Goal: Task Accomplishment & Management: Manage account settings

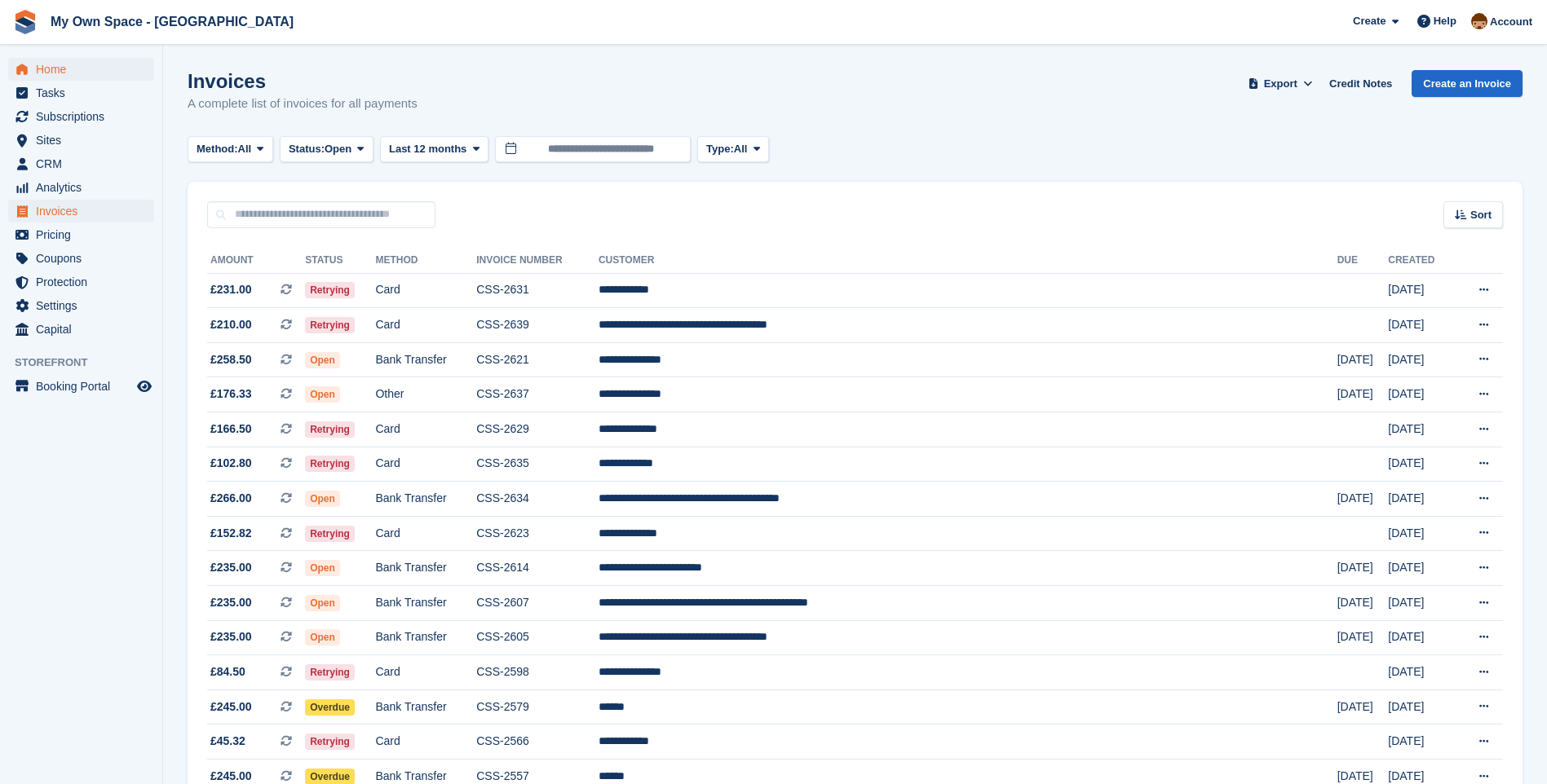
scroll to position [734, 0]
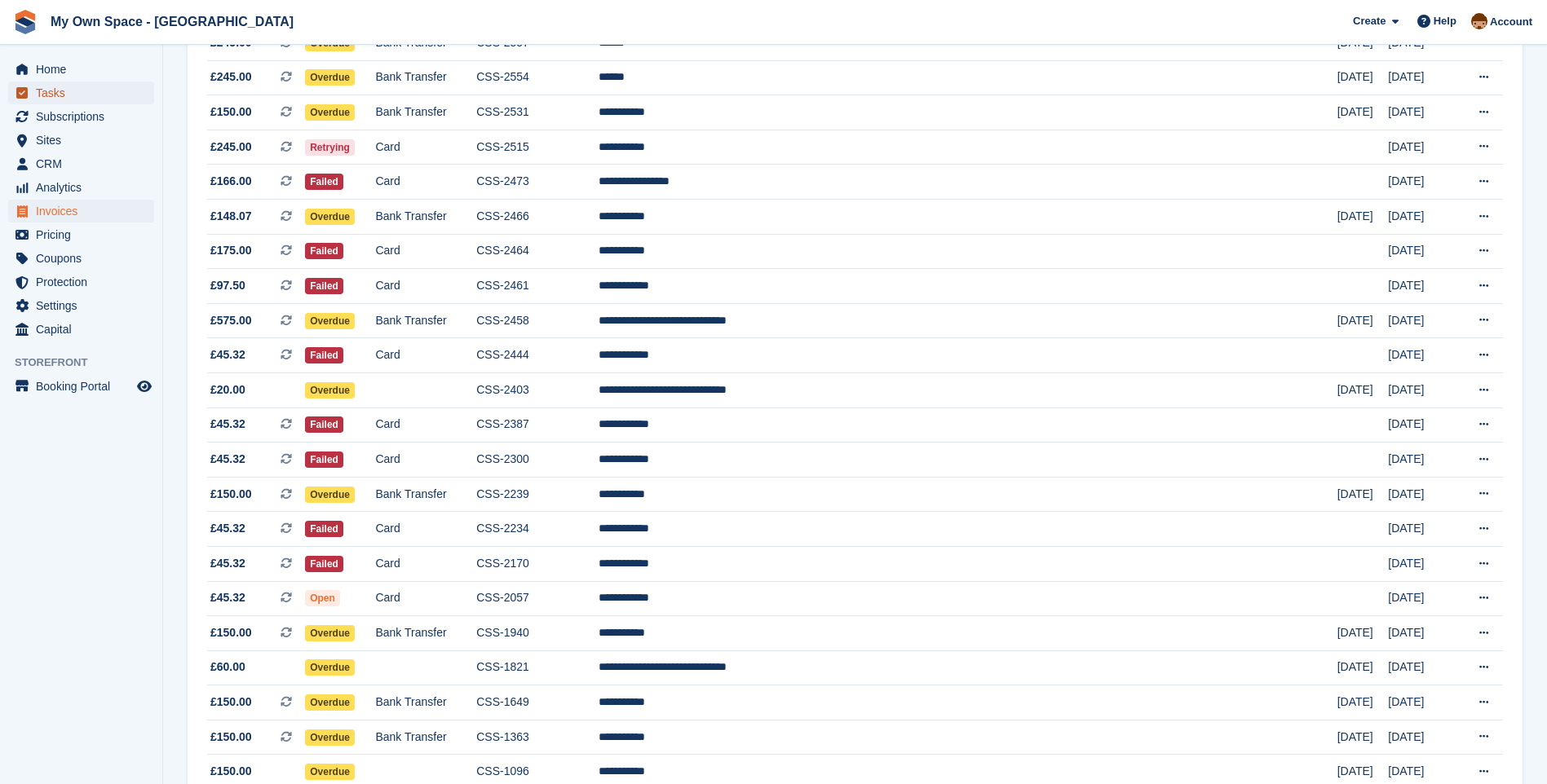
click at [65, 98] on span "Tasks" at bounding box center [84, 93] width 98 height 23
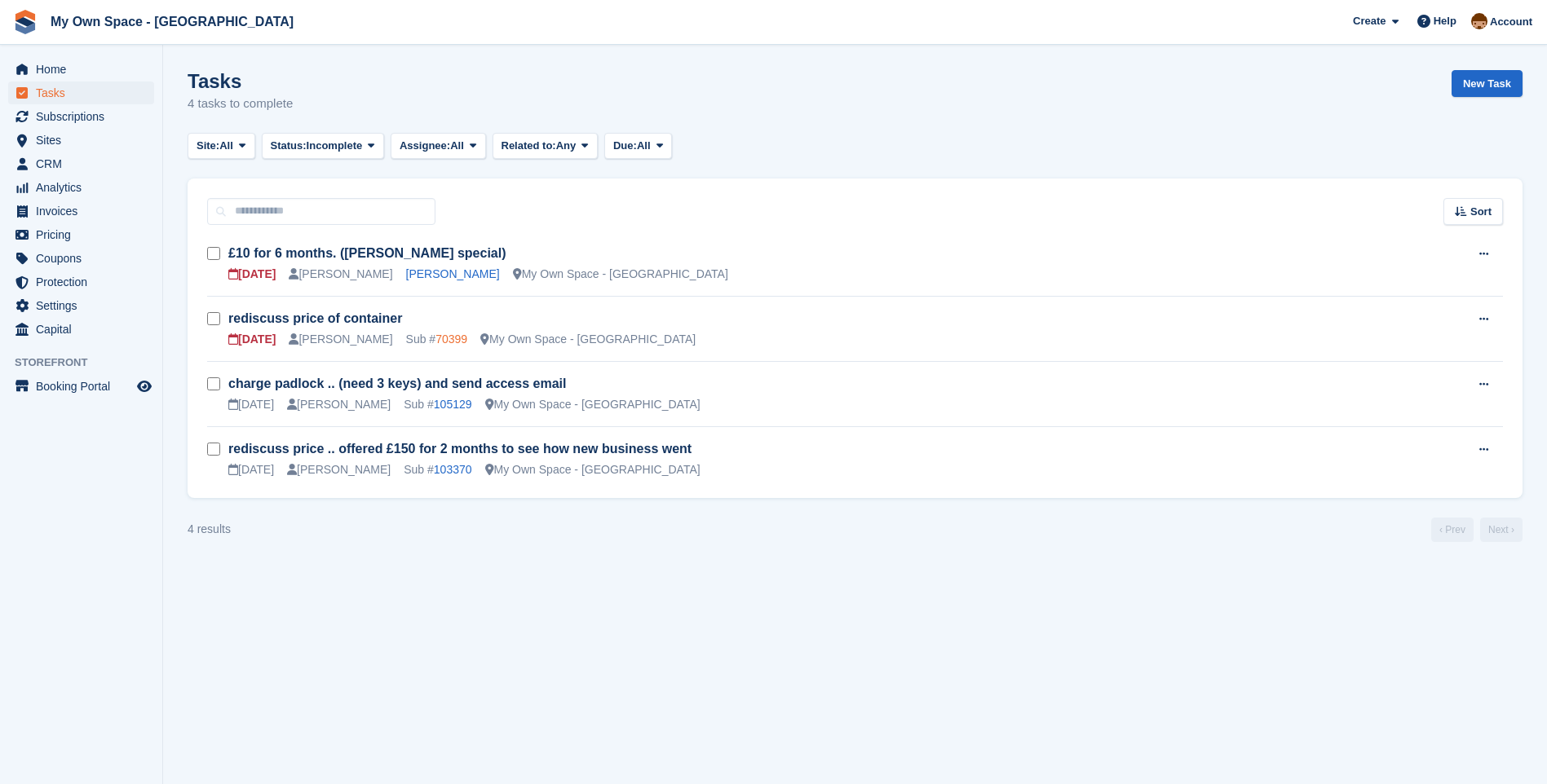
click at [436, 340] on link "70399" at bounding box center [451, 338] width 32 height 13
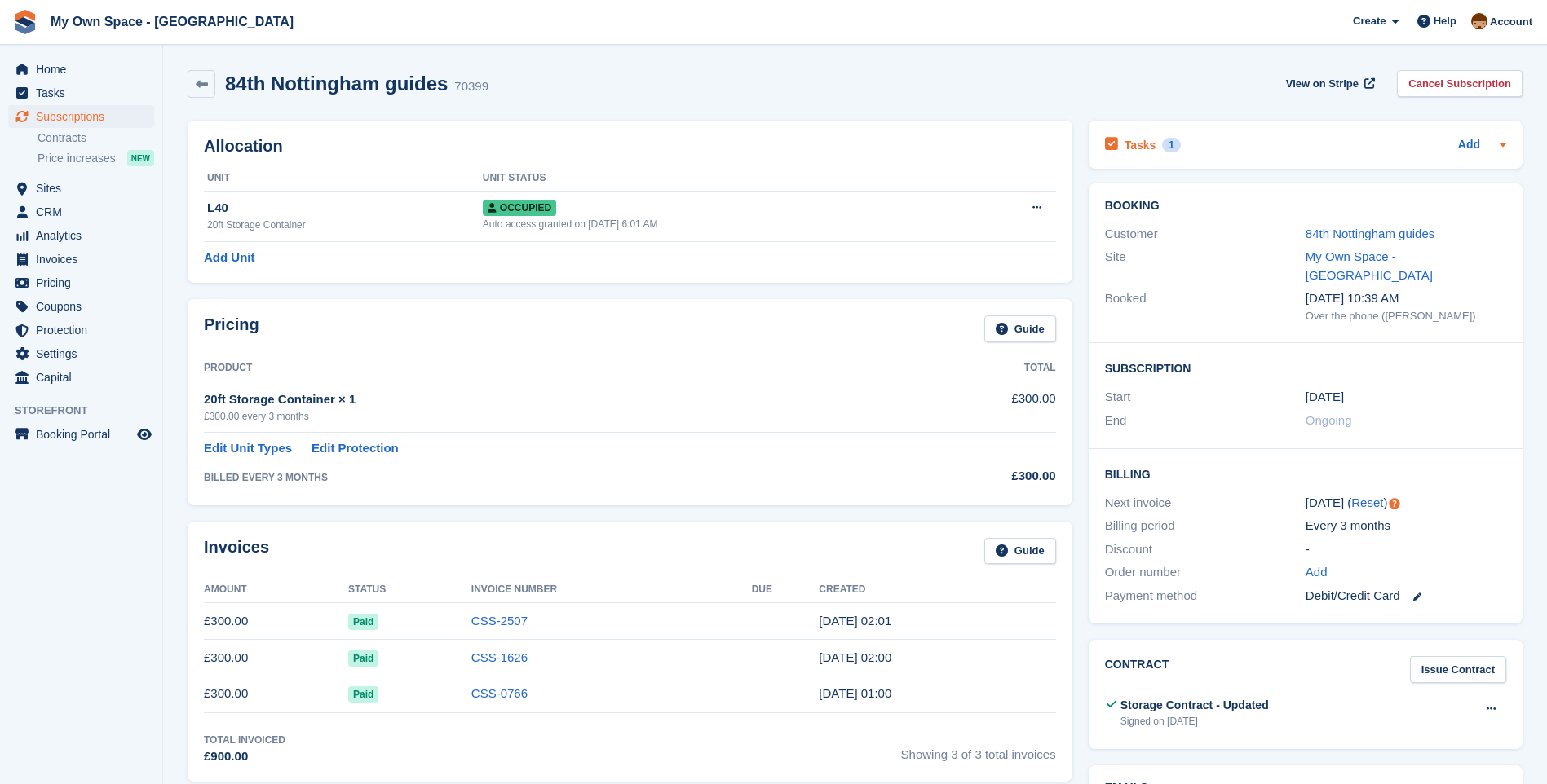
click at [1144, 140] on h2 "Tasks" at bounding box center [1140, 145] width 32 height 15
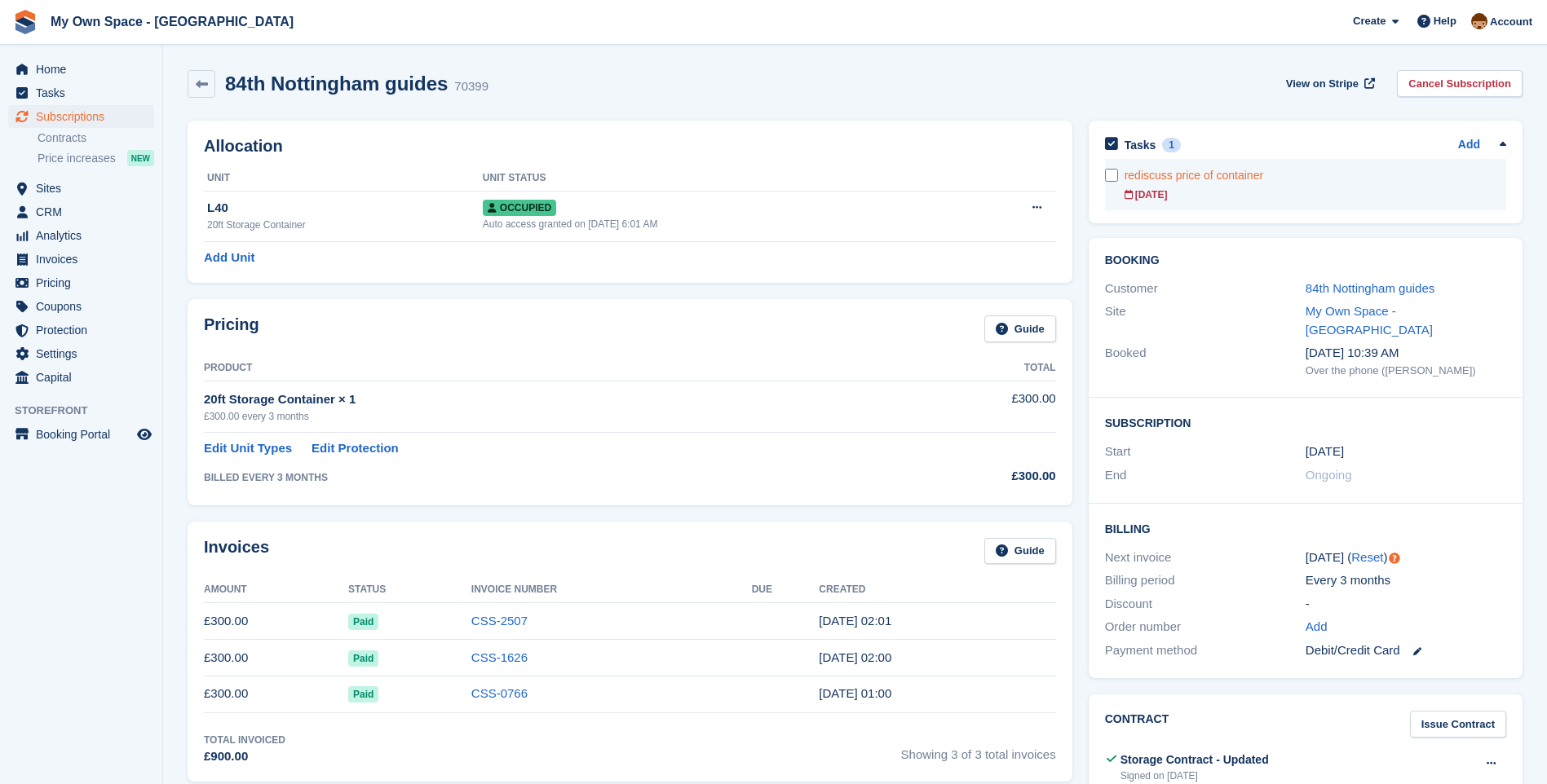
click at [1157, 193] on div "[DATE]" at bounding box center [1315, 194] width 382 height 15
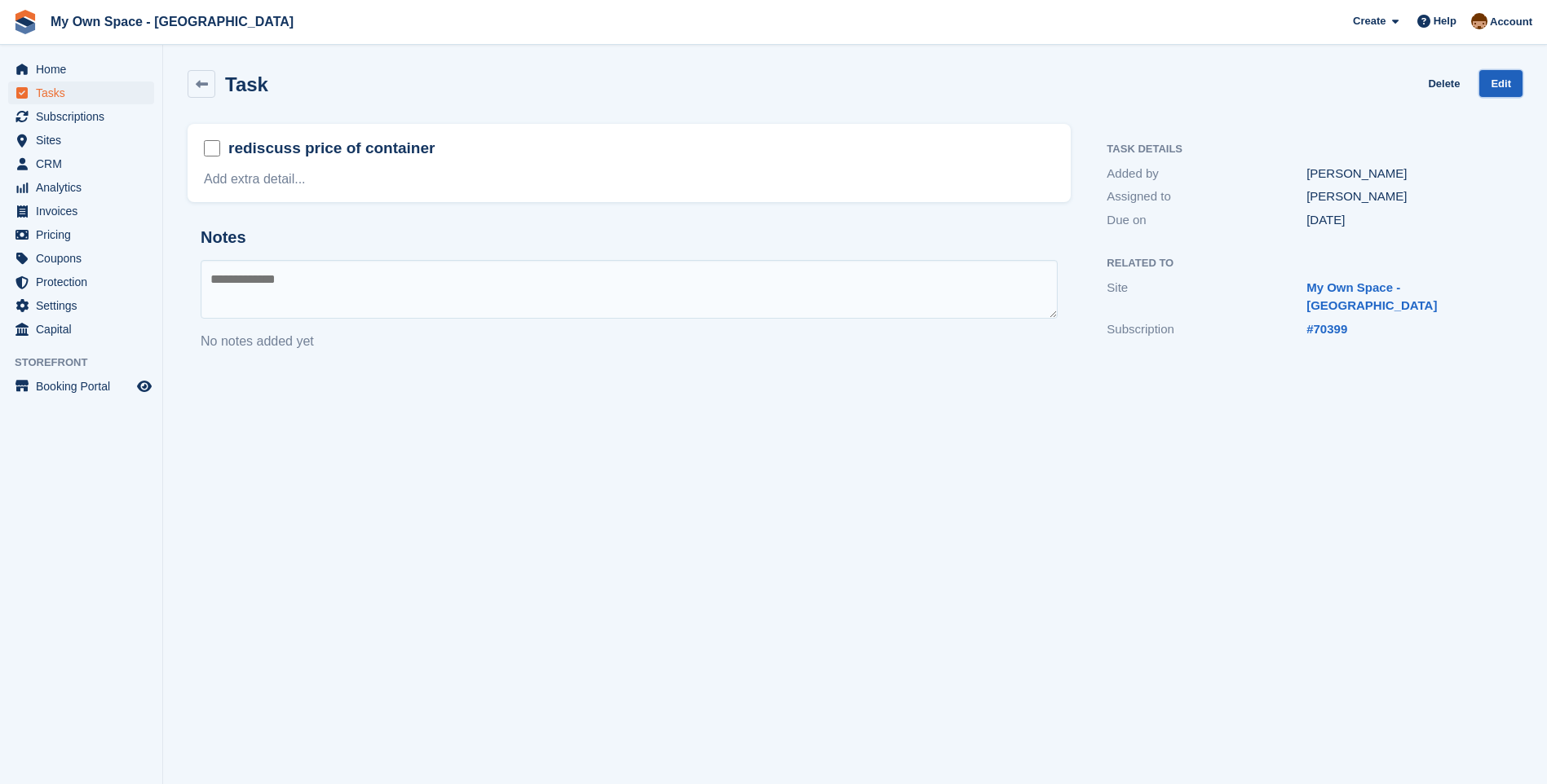
click at [1516, 72] on link "Edit" at bounding box center [1501, 83] width 43 height 27
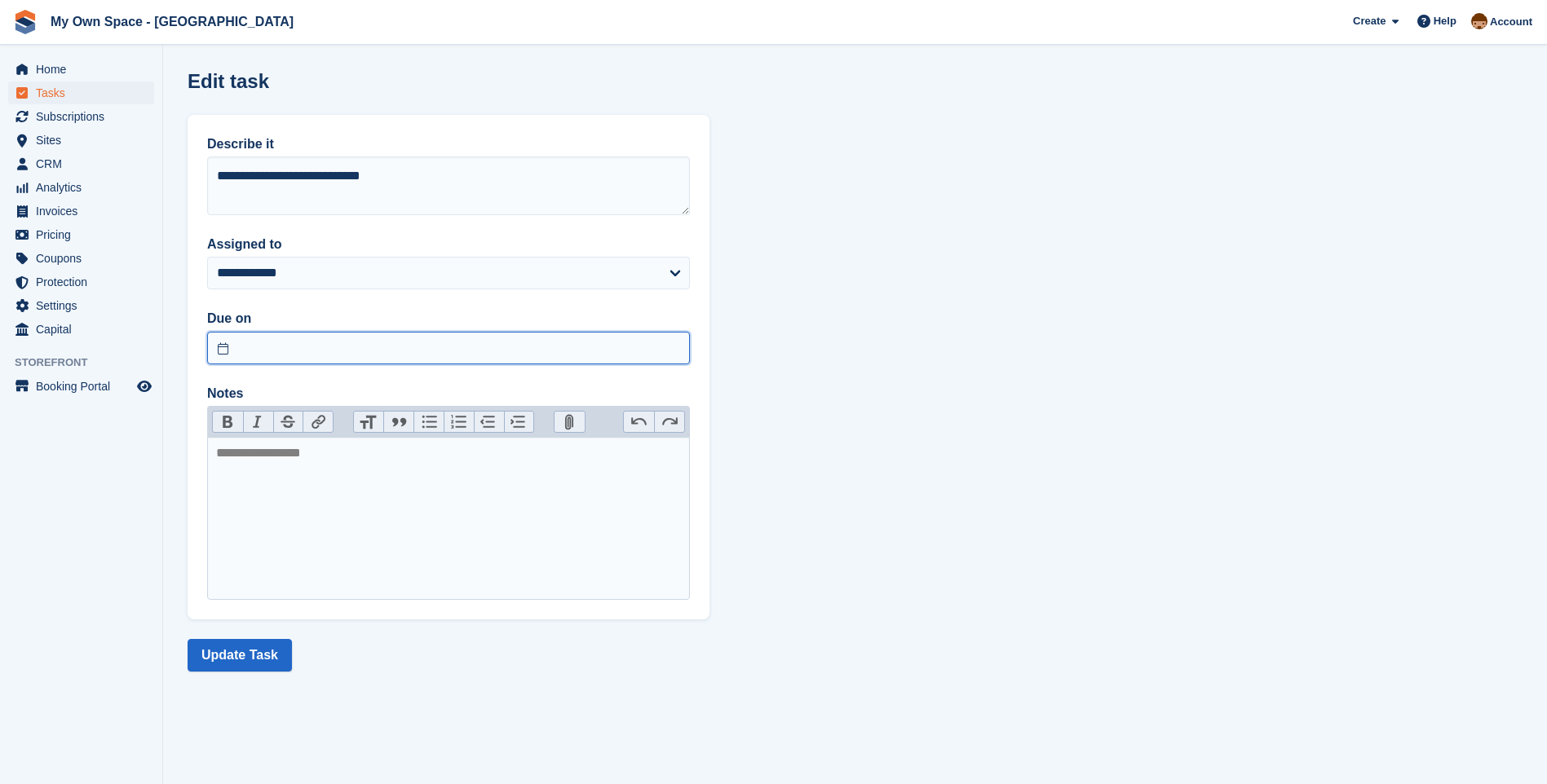
click at [226, 355] on input "text" at bounding box center [449, 348] width 482 height 33
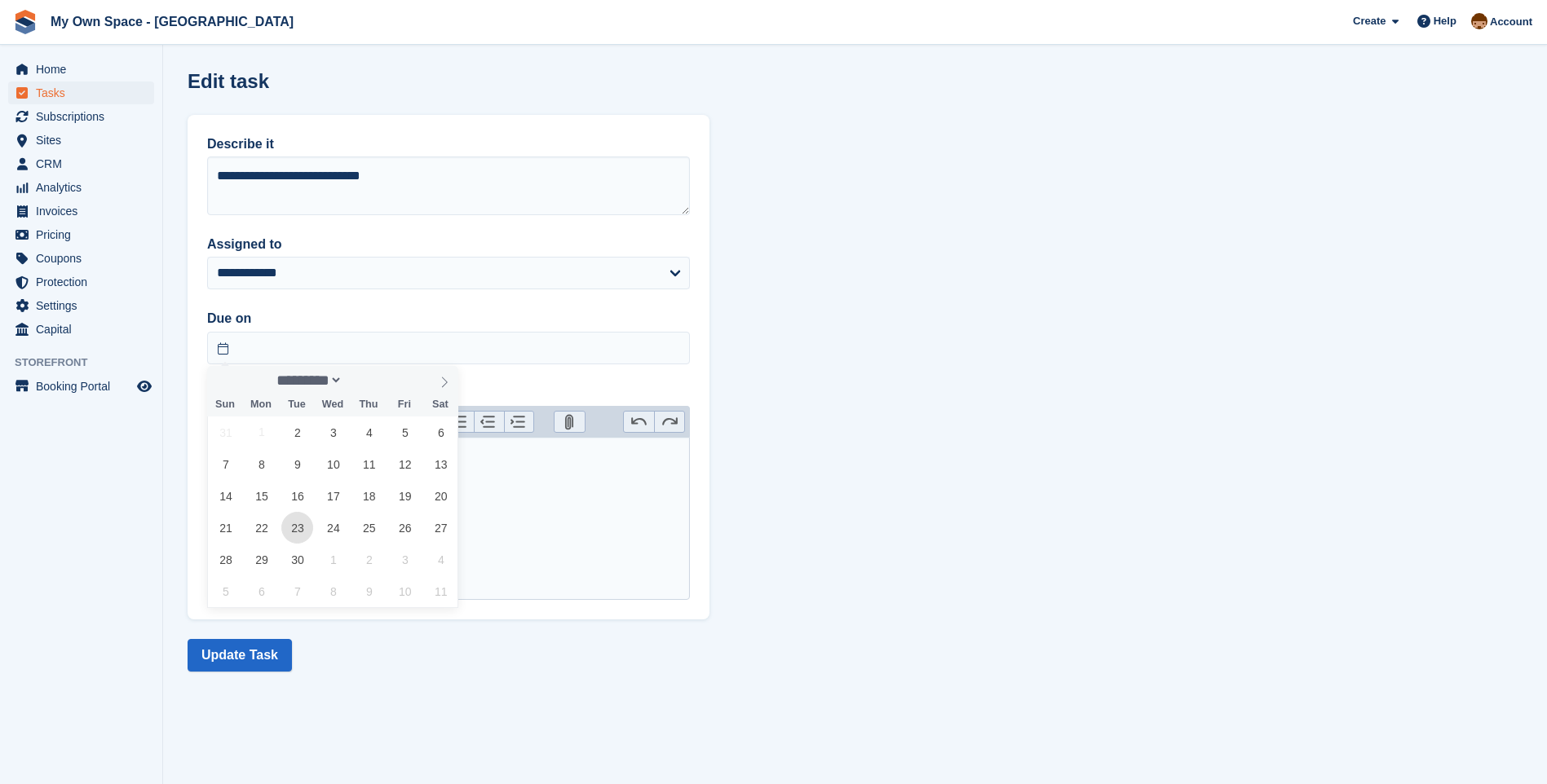
click at [299, 526] on span "23" at bounding box center [297, 527] width 32 height 32
type input "**********"
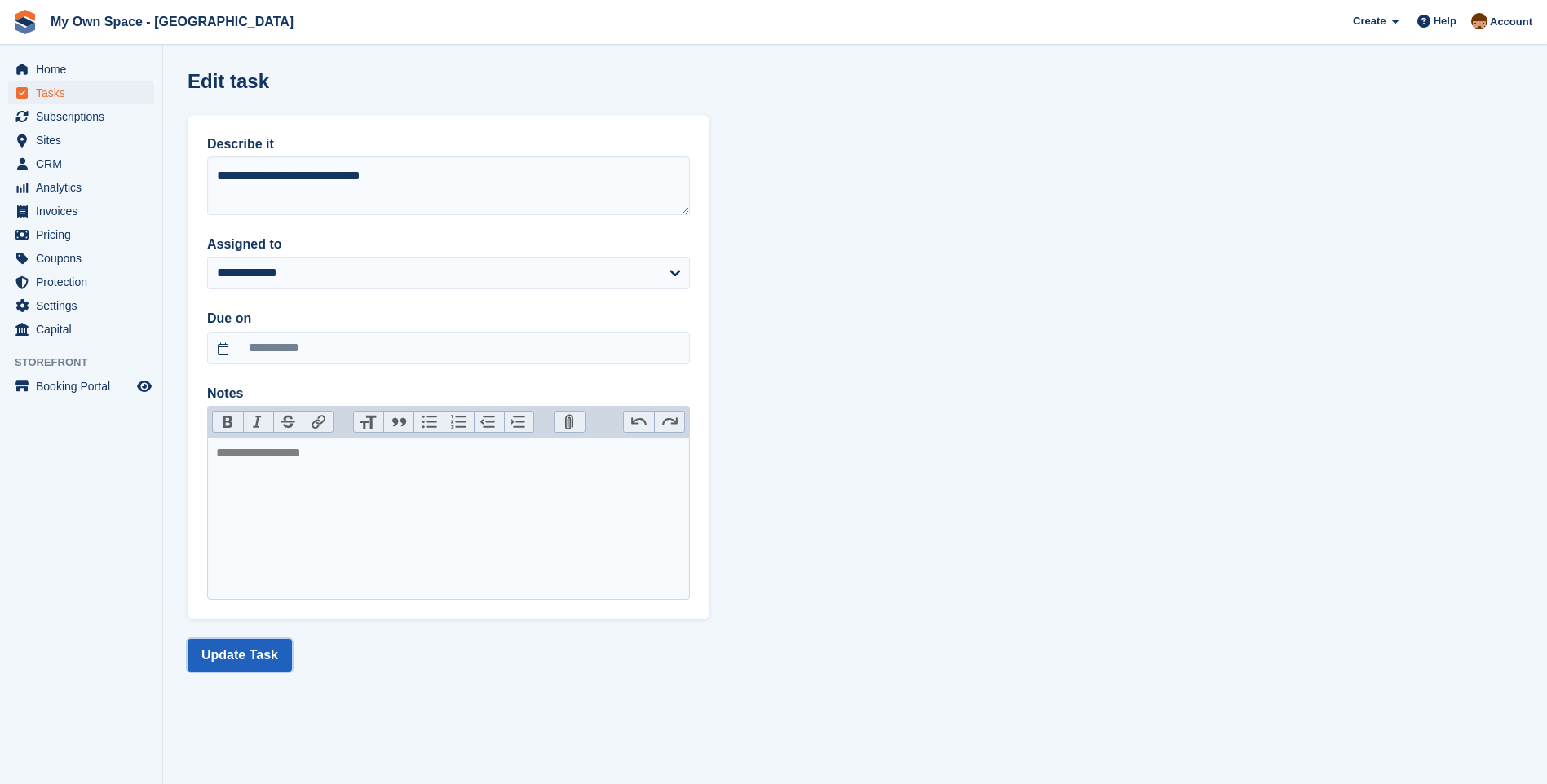
click at [254, 653] on button "Update Task" at bounding box center [239, 656] width 104 height 33
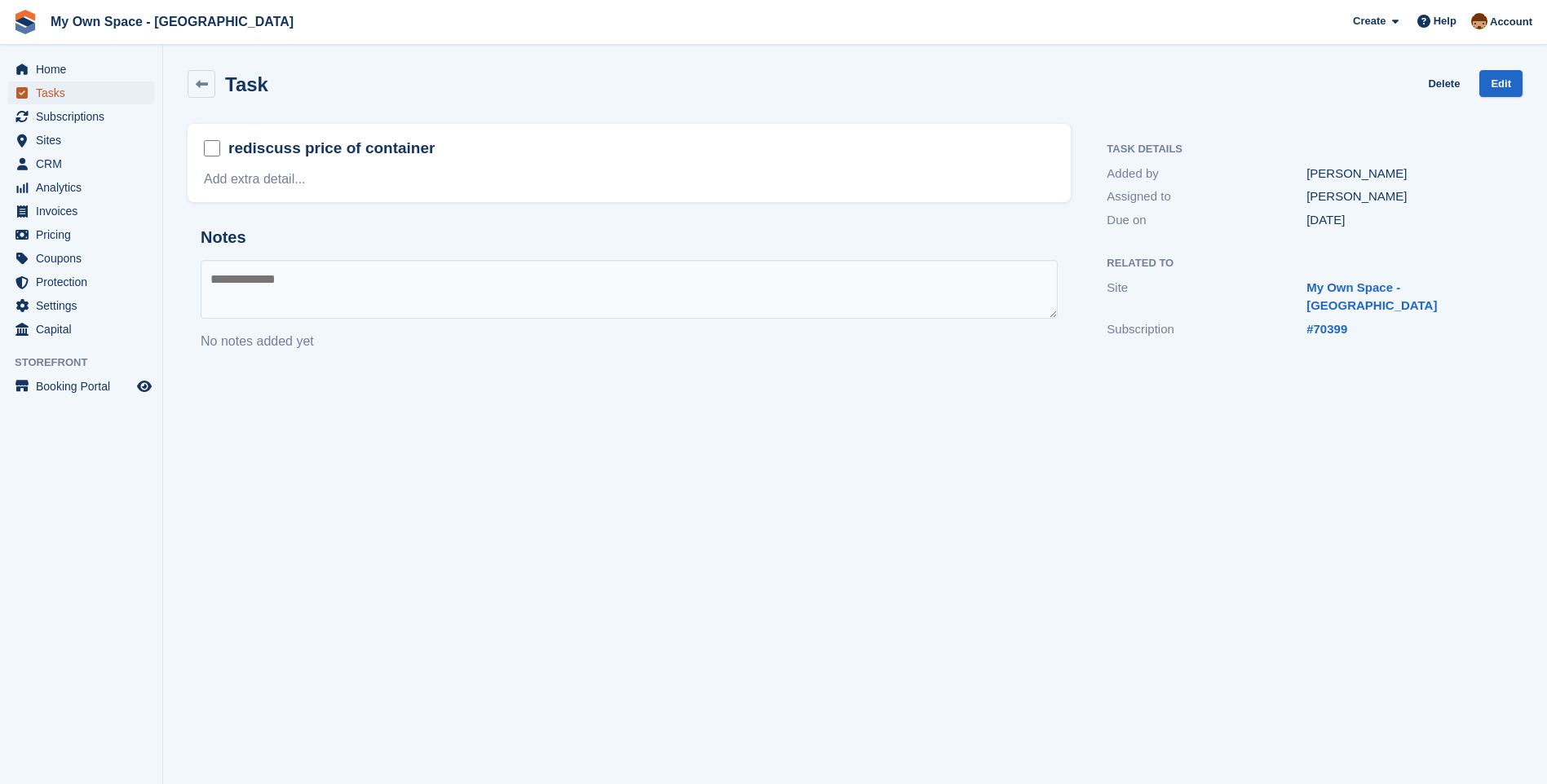
click at [51, 94] on span "Tasks" at bounding box center [84, 93] width 98 height 23
